Goal: Obtain resource: Download file/media

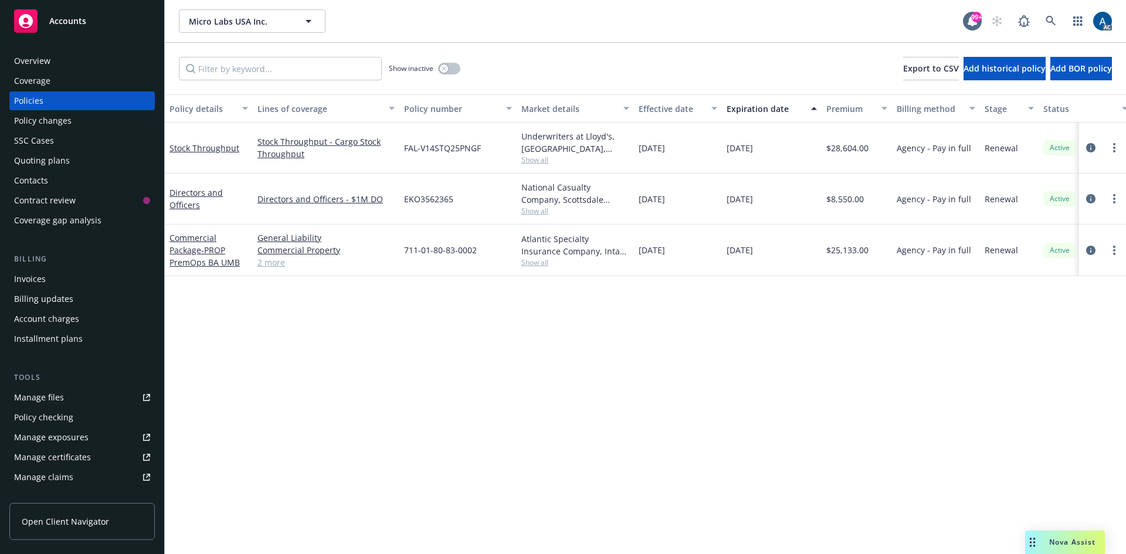
drag, startPoint x: 1090, startPoint y: 148, endPoint x: 1101, endPoint y: 165, distance: 20.8
click at [1095, 168] on div at bounding box center [1102, 148] width 47 height 51
click at [1116, 147] on link "more" at bounding box center [1114, 148] width 14 height 14
click at [1093, 147] on icon "circleInformation" at bounding box center [1090, 147] width 9 height 9
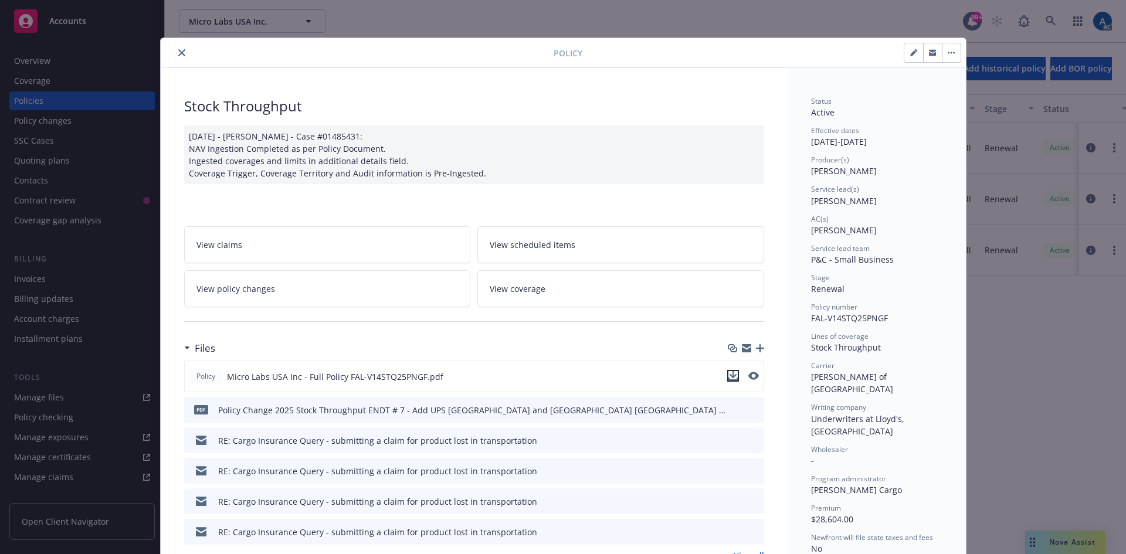
click at [728, 378] on icon "download file" at bounding box center [732, 375] width 9 height 9
click at [178, 53] on icon "close" at bounding box center [181, 52] width 7 height 7
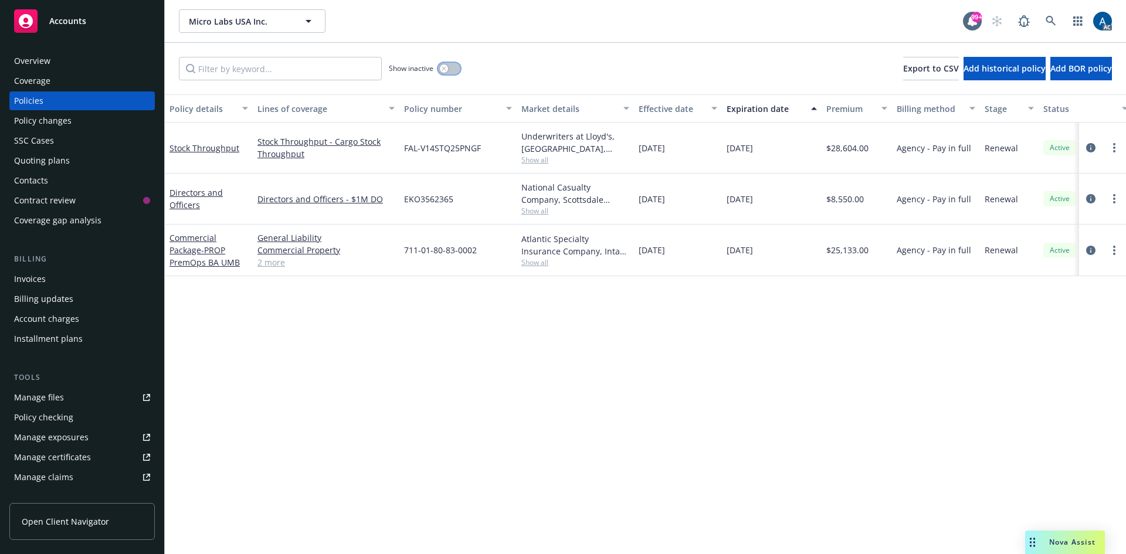
click at [456, 68] on button "button" at bounding box center [449, 69] width 22 height 12
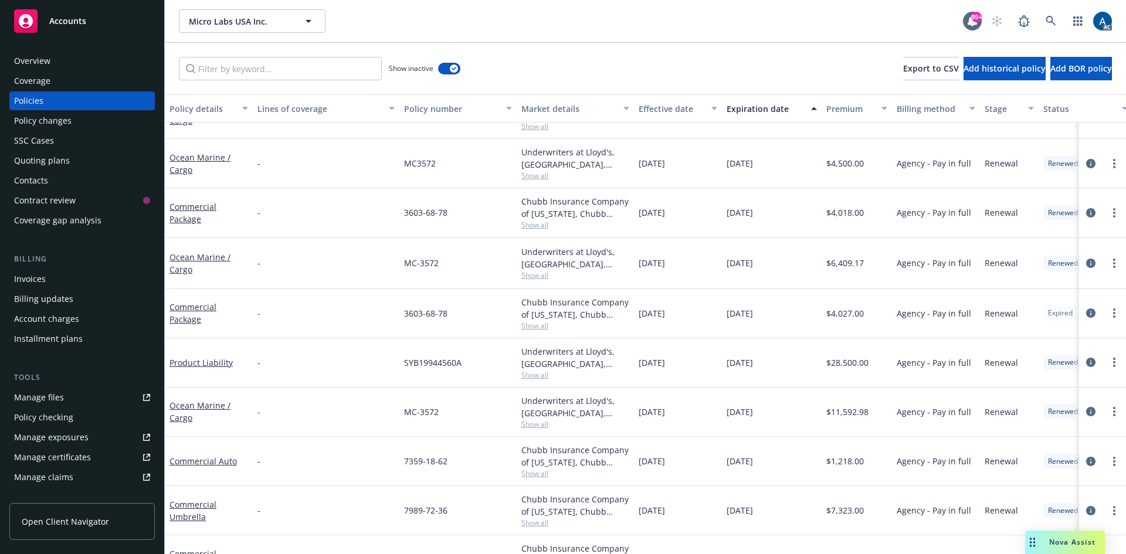
scroll to position [235, 0]
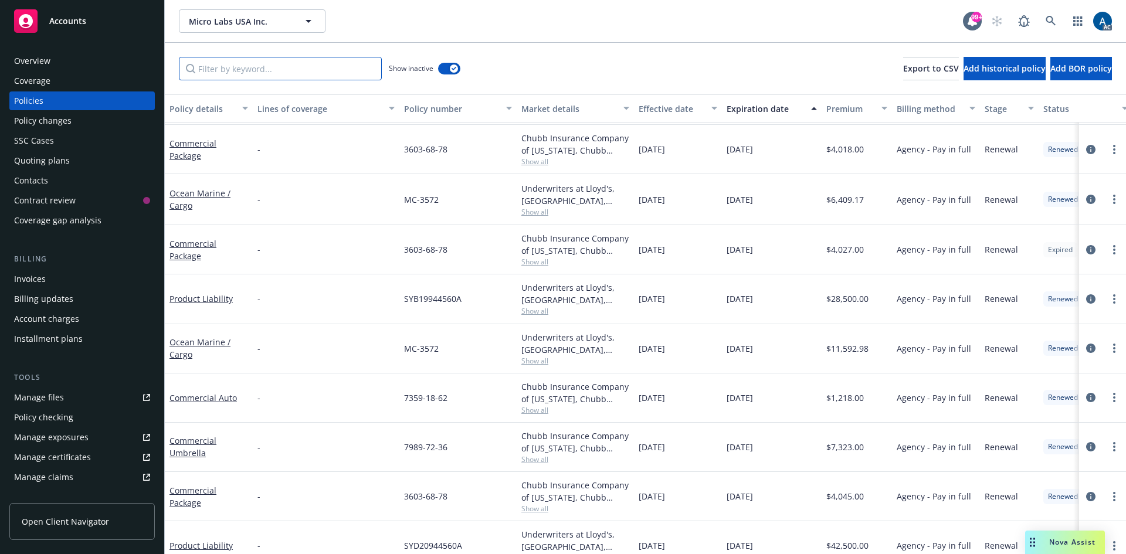
click at [256, 69] on input "Filter by keyword..." at bounding box center [280, 68] width 203 height 23
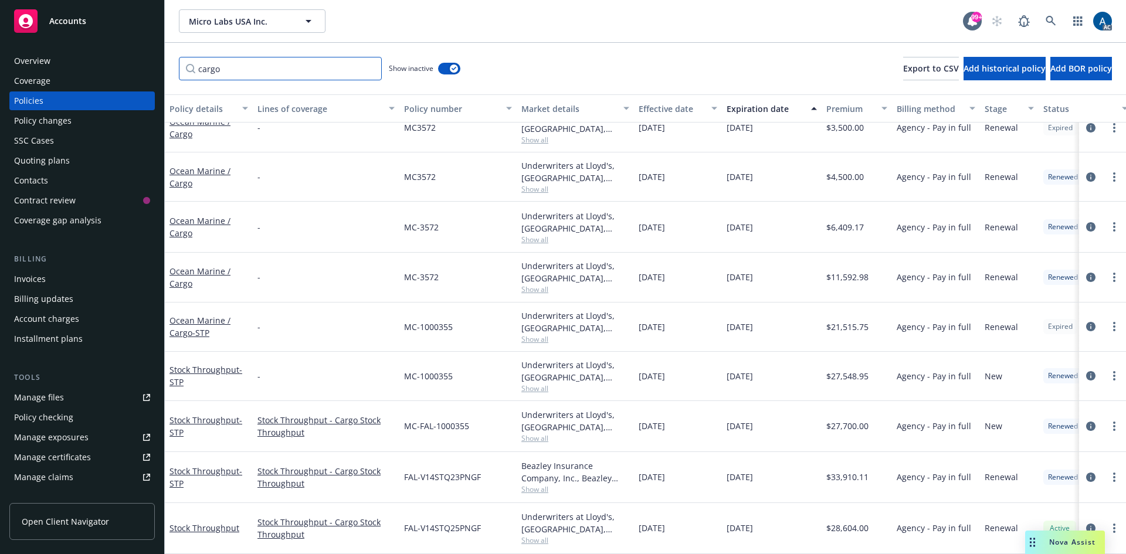
scroll to position [171, 0]
type input "cargo"
click at [1107, 369] on link "more" at bounding box center [1114, 376] width 14 height 14
click at [1086, 371] on icon "circleInformation" at bounding box center [1090, 375] width 9 height 9
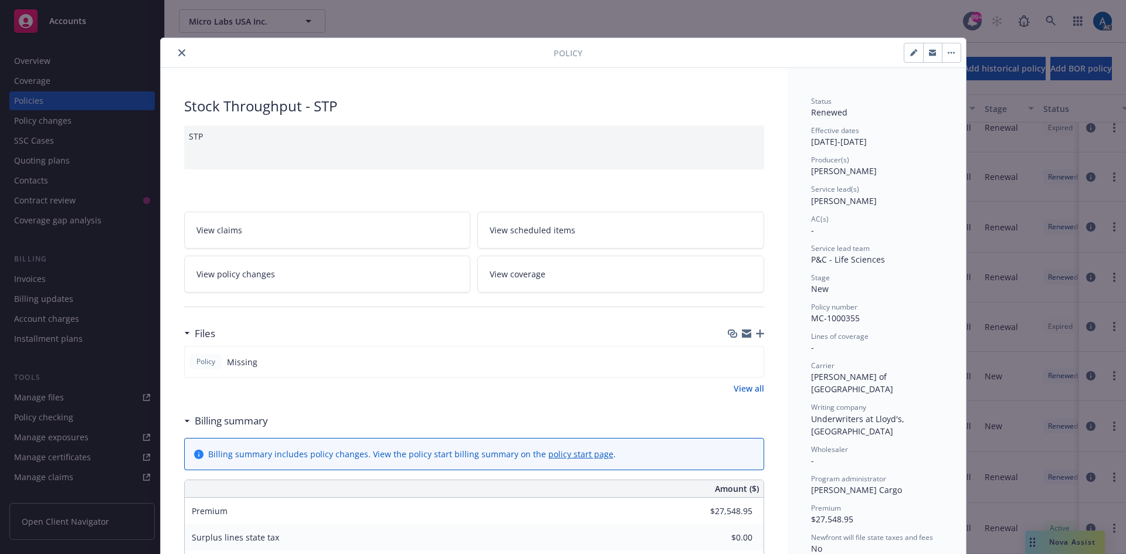
click at [178, 53] on icon "close" at bounding box center [181, 52] width 7 height 7
